Goal: Task Accomplishment & Management: Use online tool/utility

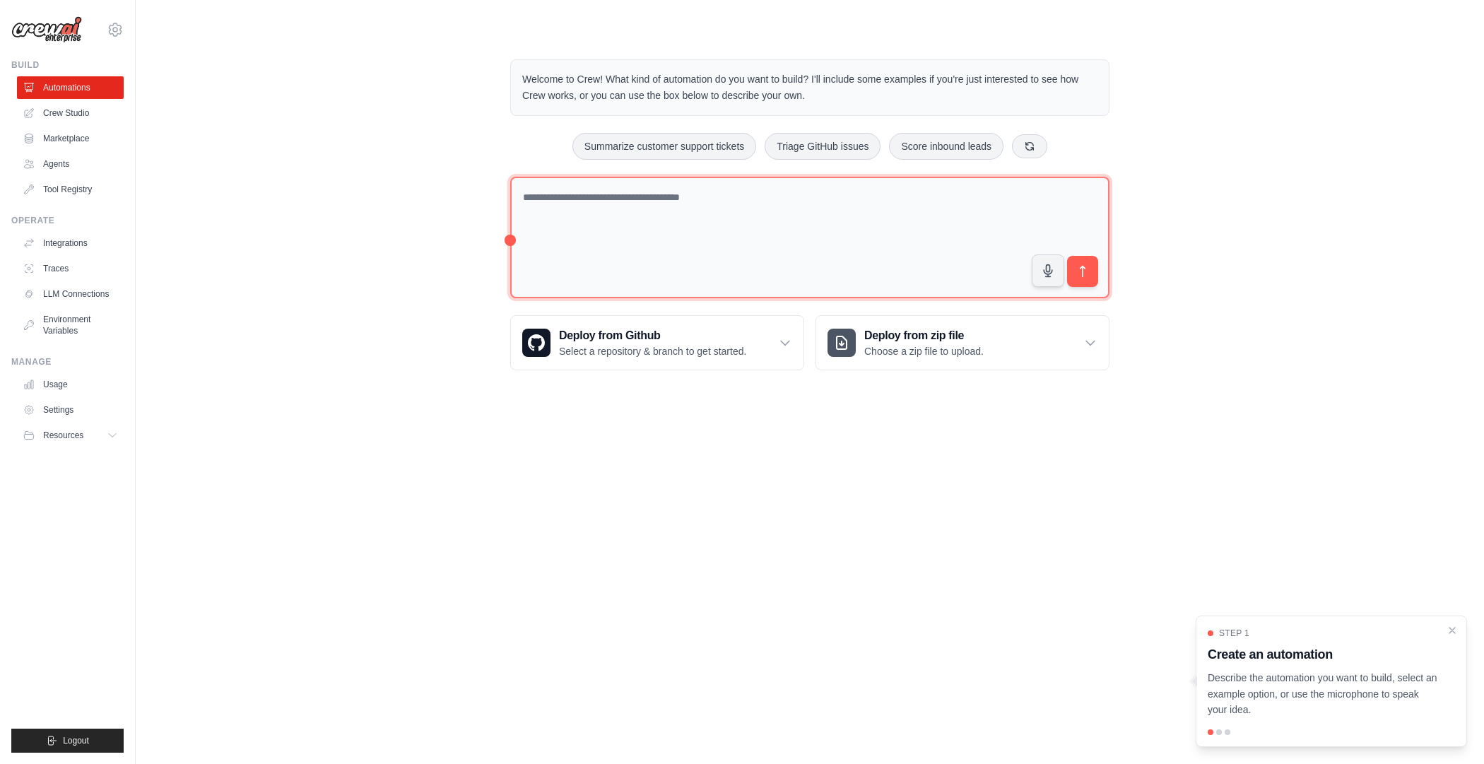
click at [527, 242] on textarea at bounding box center [809, 238] width 599 height 122
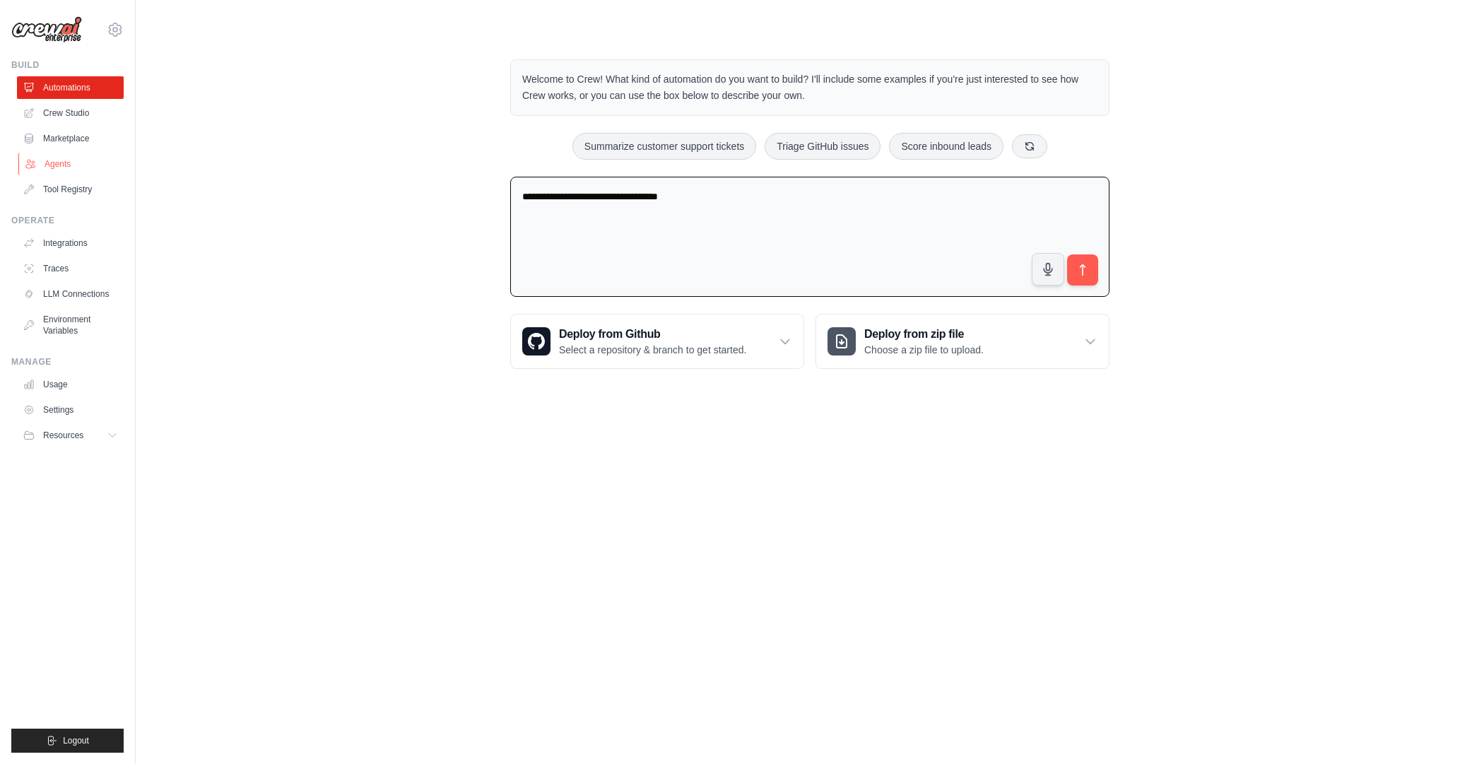
type textarea "**********"
click at [64, 163] on link "Agents" at bounding box center [71, 164] width 107 height 23
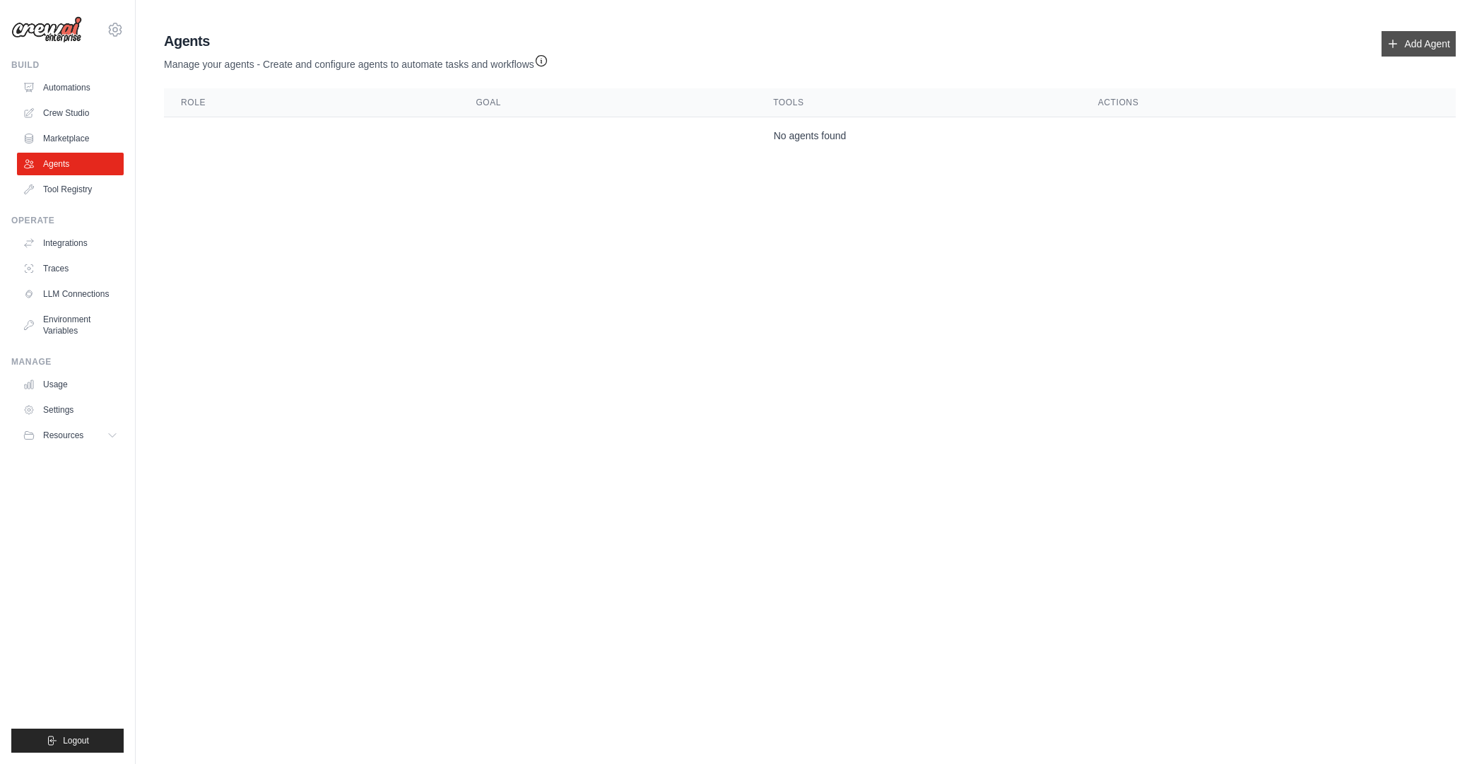
click at [1208, 39] on link "Add Agent" at bounding box center [1419, 43] width 74 height 25
